Goal: Task Accomplishment & Management: Use online tool/utility

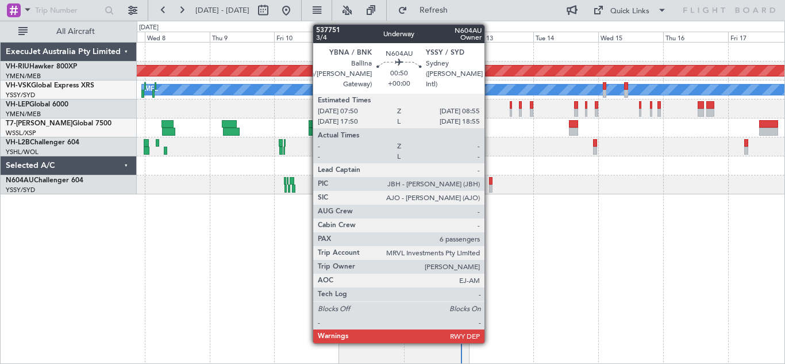
click at [489, 184] on div at bounding box center [490, 188] width 3 height 8
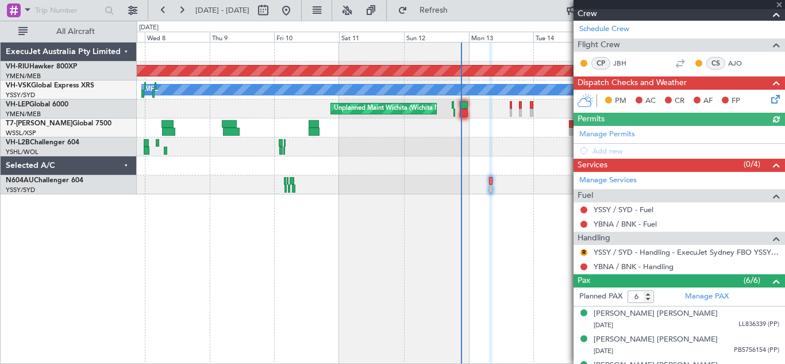
scroll to position [164, 0]
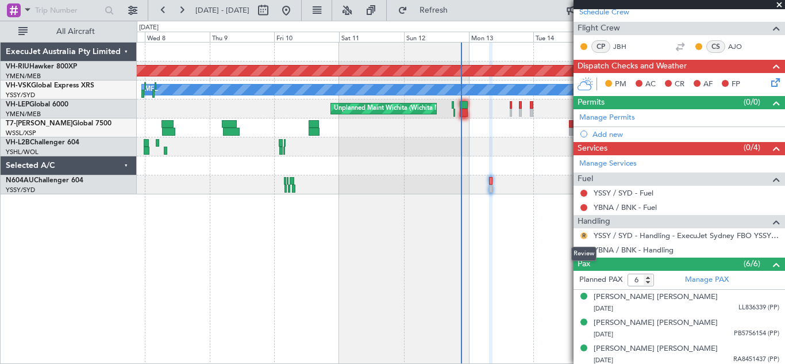
click at [583, 233] on button "R" at bounding box center [583, 235] width 7 height 7
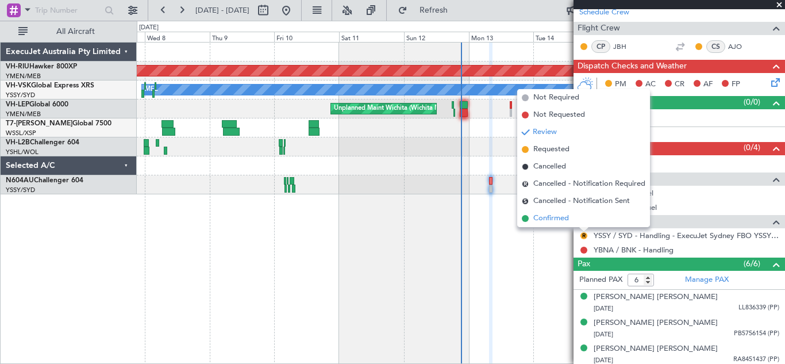
click at [549, 220] on span "Confirmed" at bounding box center [551, 218] width 36 height 11
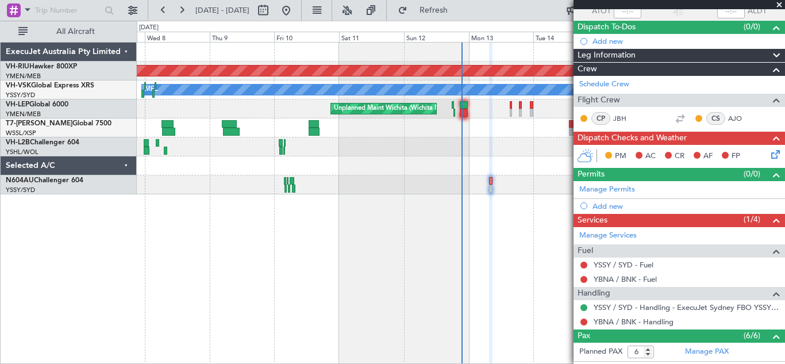
scroll to position [84, 0]
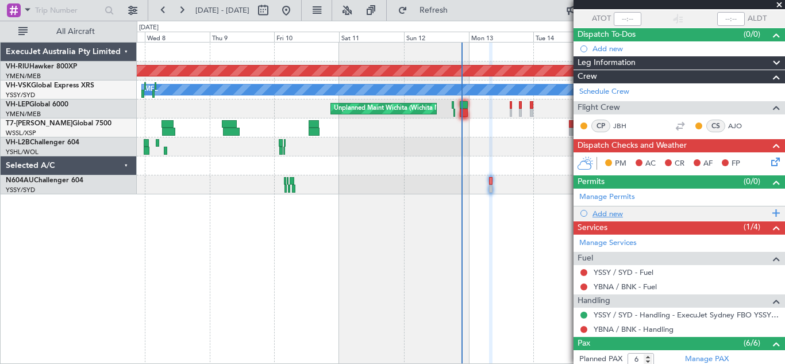
click at [769, 212] on span at bounding box center [774, 213] width 10 height 15
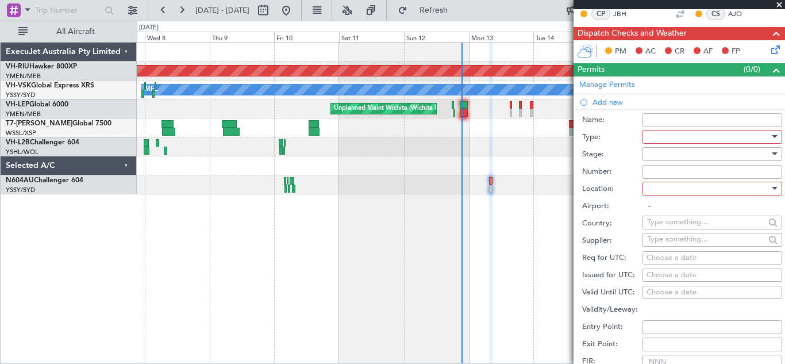
scroll to position [198, 0]
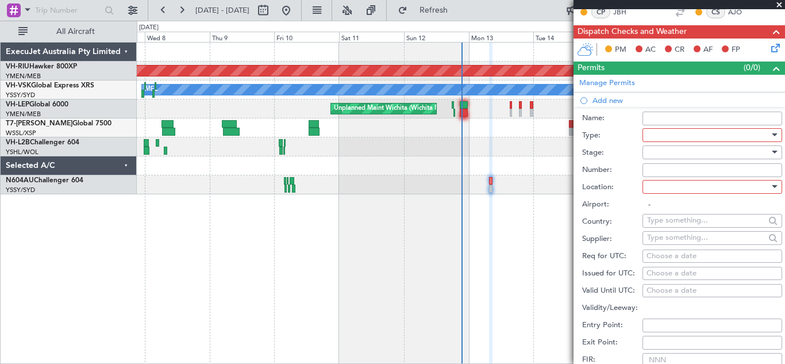
click at [771, 135] on div at bounding box center [774, 134] width 6 height 3
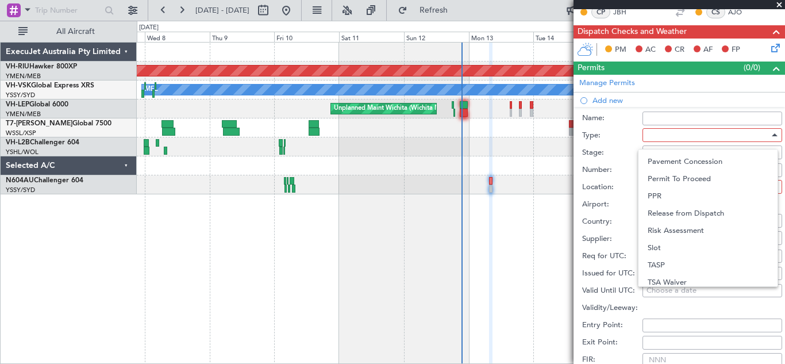
scroll to position [346, 0]
click at [690, 244] on span "Slot" at bounding box center [707, 242] width 121 height 17
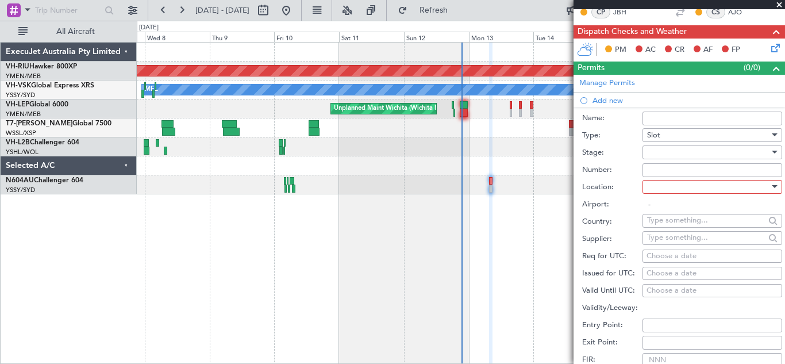
click at [769, 149] on div at bounding box center [773, 152] width 8 height 9
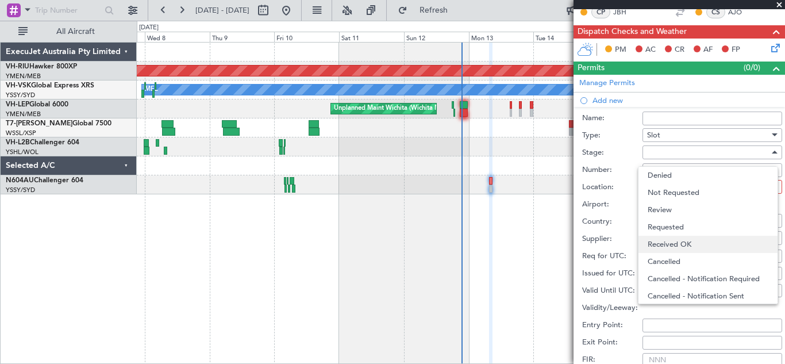
click at [690, 242] on span "Received OK" at bounding box center [707, 243] width 121 height 17
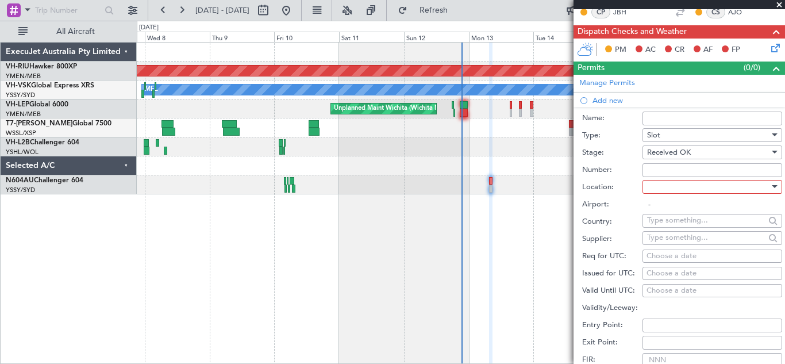
click at [771, 185] on div at bounding box center [774, 186] width 6 height 3
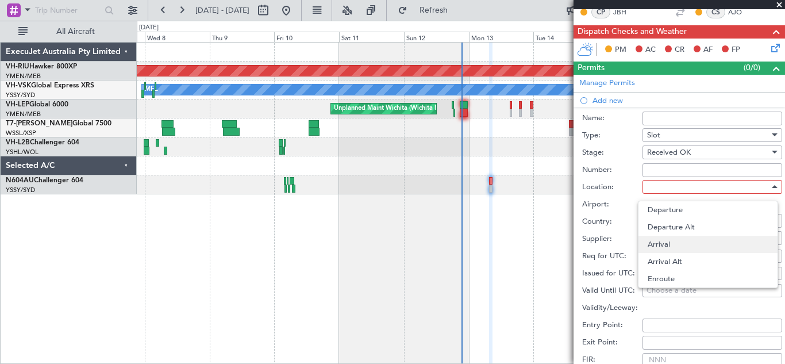
click at [665, 245] on span "Arrival" at bounding box center [707, 243] width 121 height 17
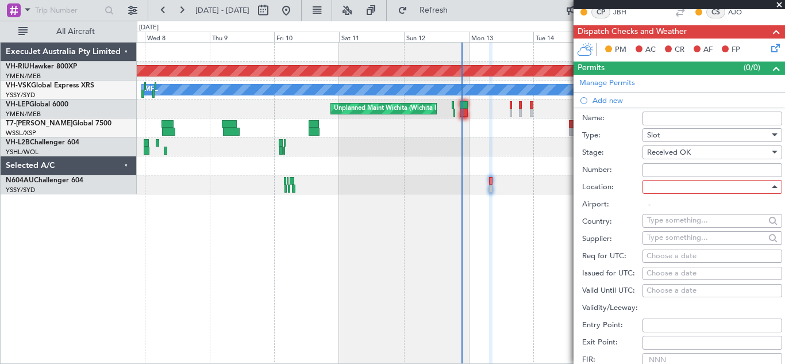
type input "YSSY / SYD"
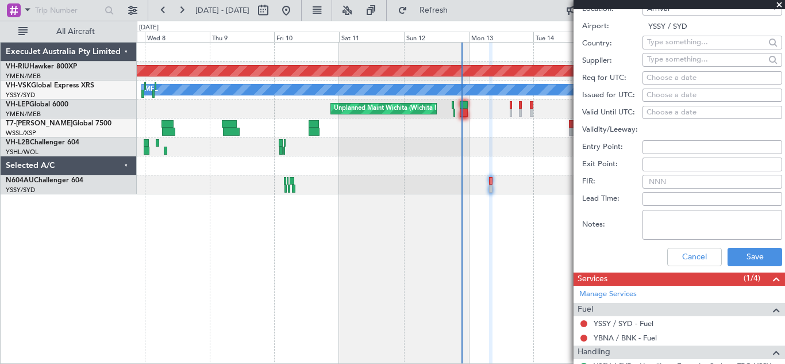
scroll to position [386, 0]
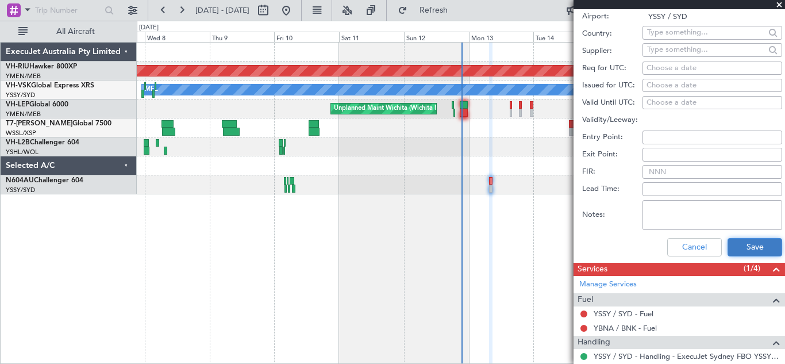
click at [746, 241] on button "Save" at bounding box center [754, 247] width 55 height 18
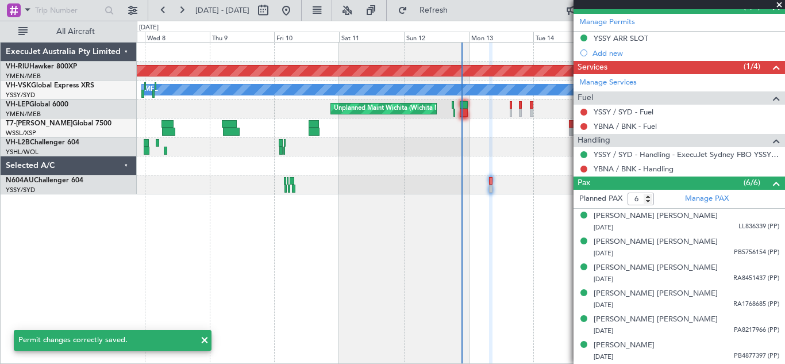
scroll to position [258, 0]
